Goal: Navigation & Orientation: Find specific page/section

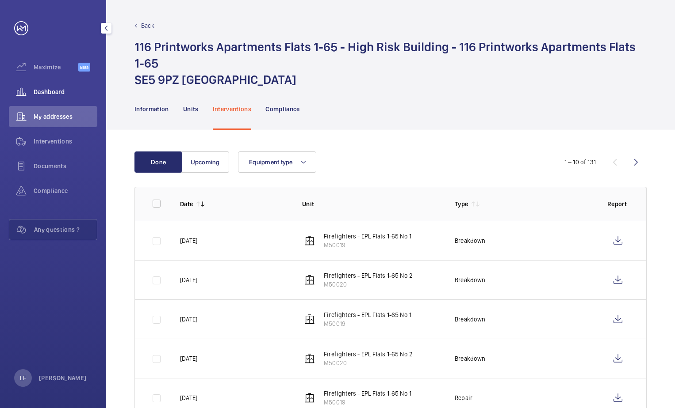
click at [49, 97] on div "Dashboard" at bounding box center [53, 91] width 88 height 21
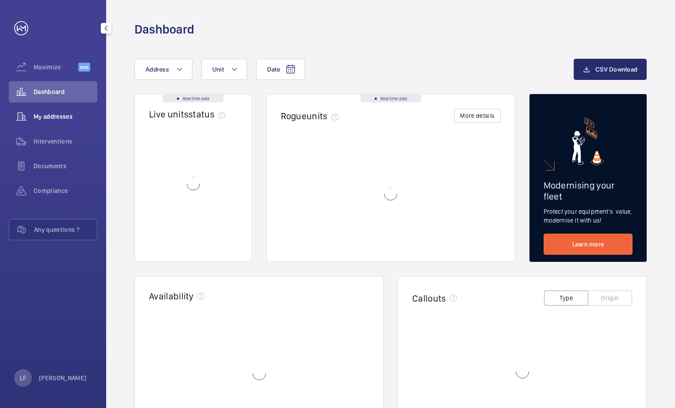
click at [51, 120] on span "My addresses" at bounding box center [66, 116] width 64 height 9
